Goal: Browse casually: Explore the website without a specific task or goal

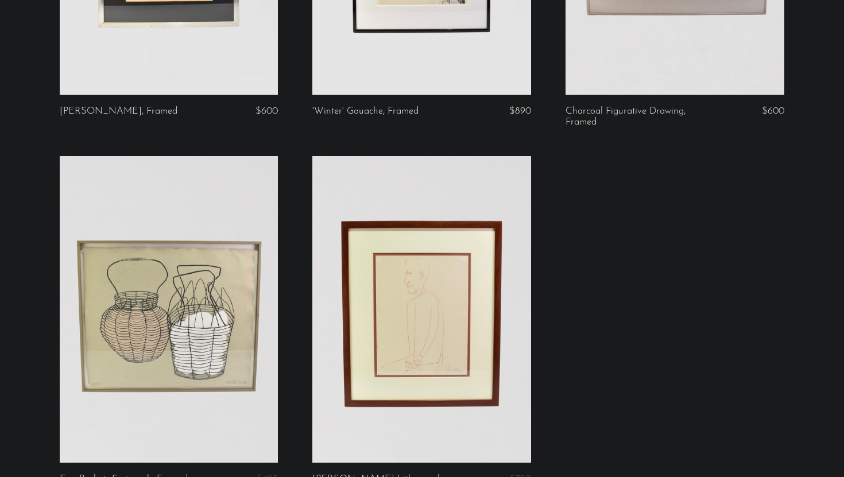
scroll to position [1519, 0]
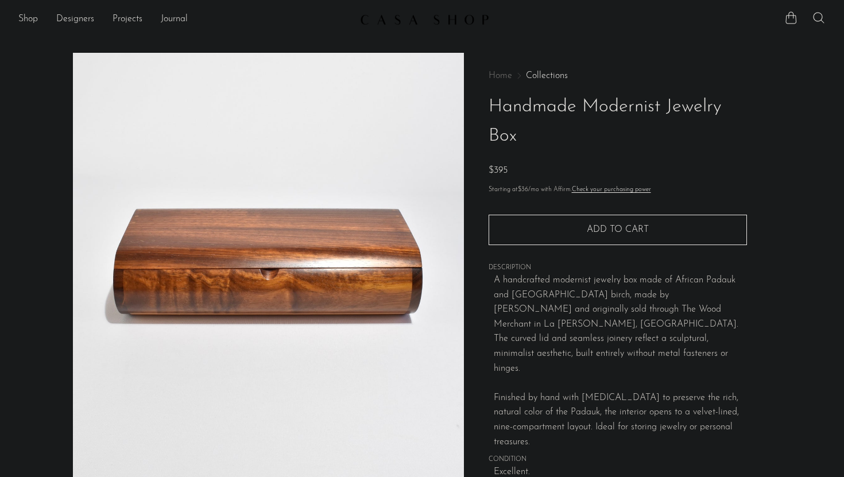
scroll to position [122, 0]
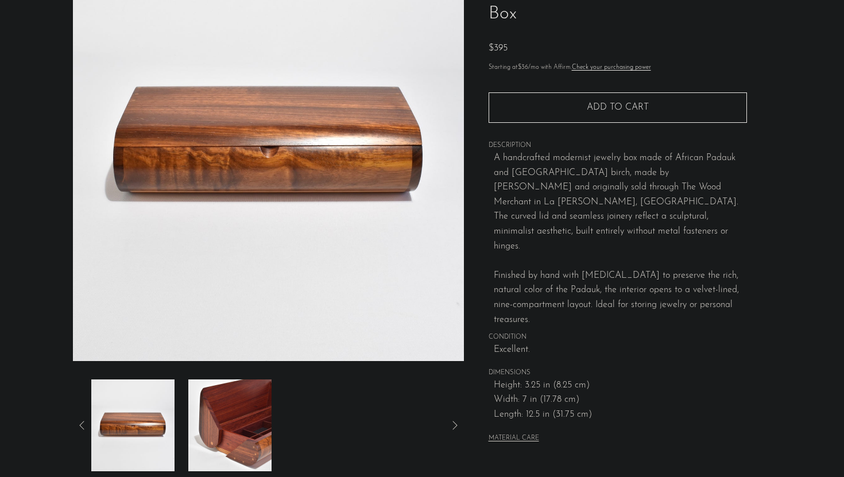
click at [246, 411] on img at bounding box center [229, 426] width 83 height 92
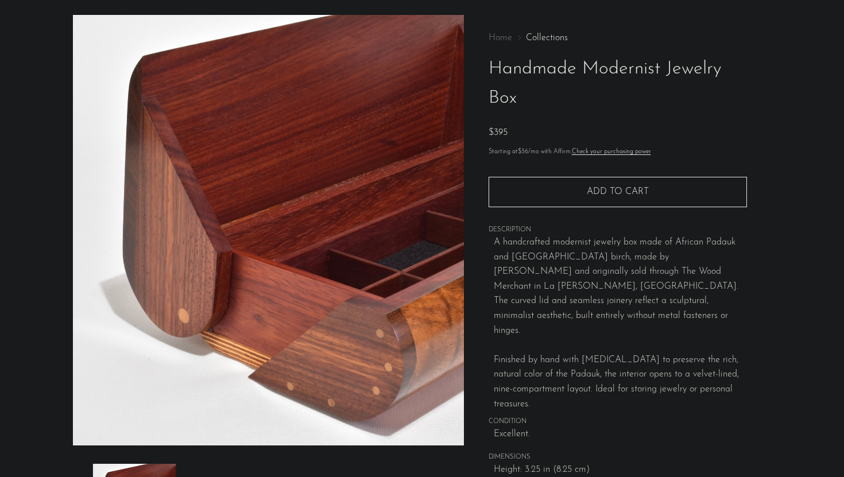
scroll to position [0, 0]
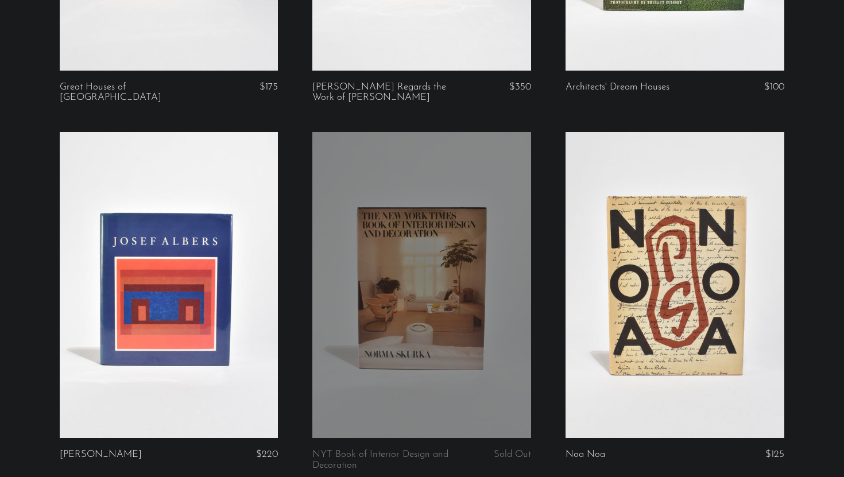
scroll to position [2150, 0]
